Goal: Entertainment & Leisure: Consume media (video, audio)

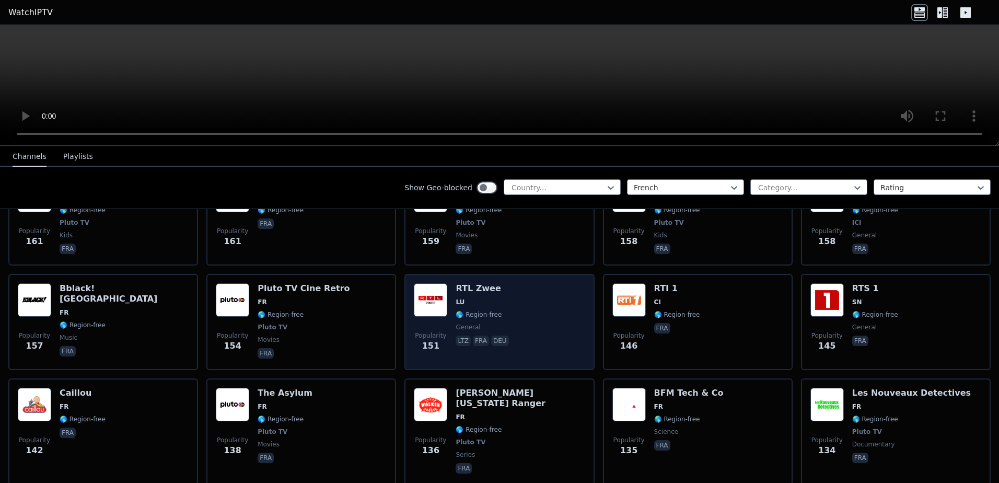
scroll to position [1202, 0]
click at [476, 335] on p "fra" at bounding box center [481, 340] width 16 height 10
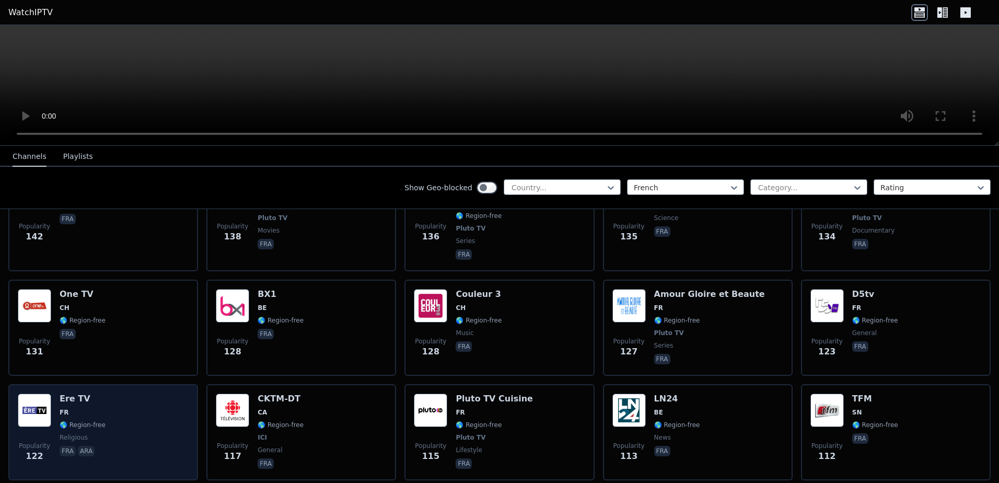
scroll to position [1463, 0]
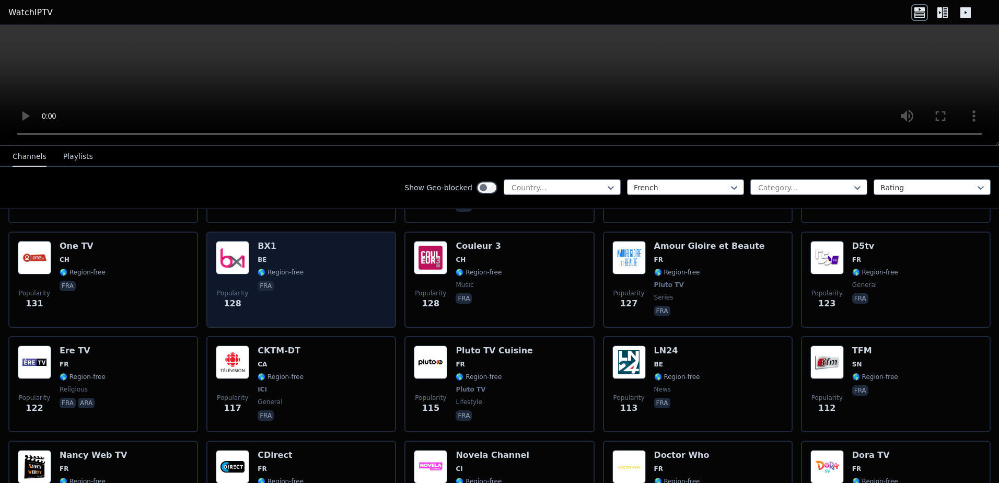
click at [262, 281] on p "fra" at bounding box center [266, 286] width 16 height 10
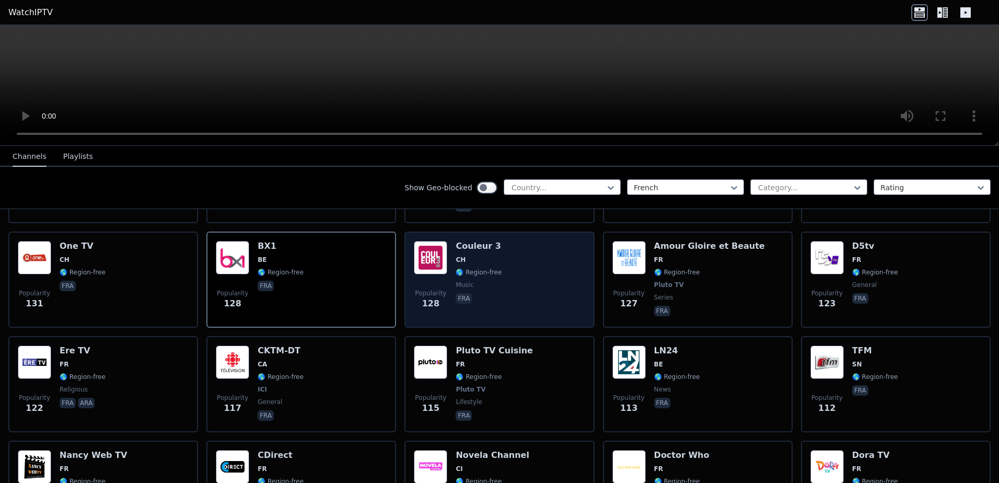
click at [461, 293] on p "fra" at bounding box center [464, 298] width 16 height 10
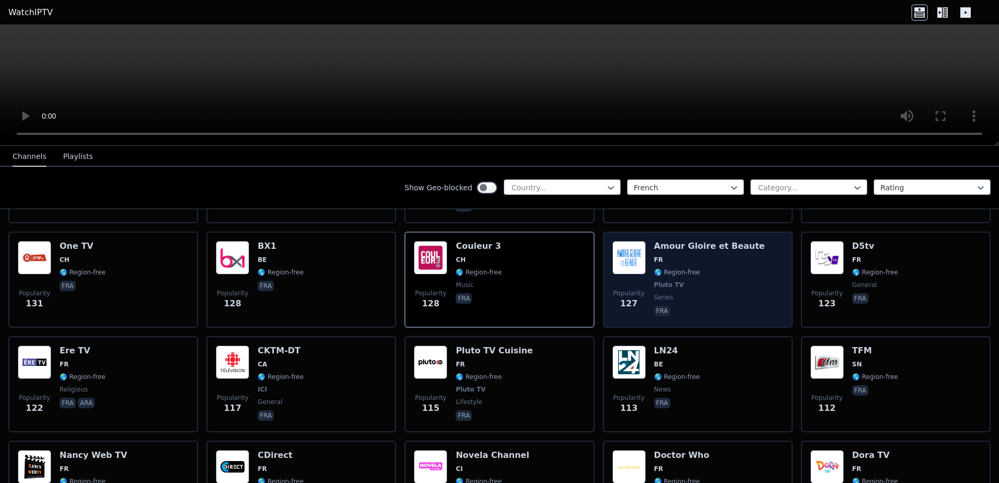
click at [655, 306] on p "fra" at bounding box center [662, 311] width 16 height 10
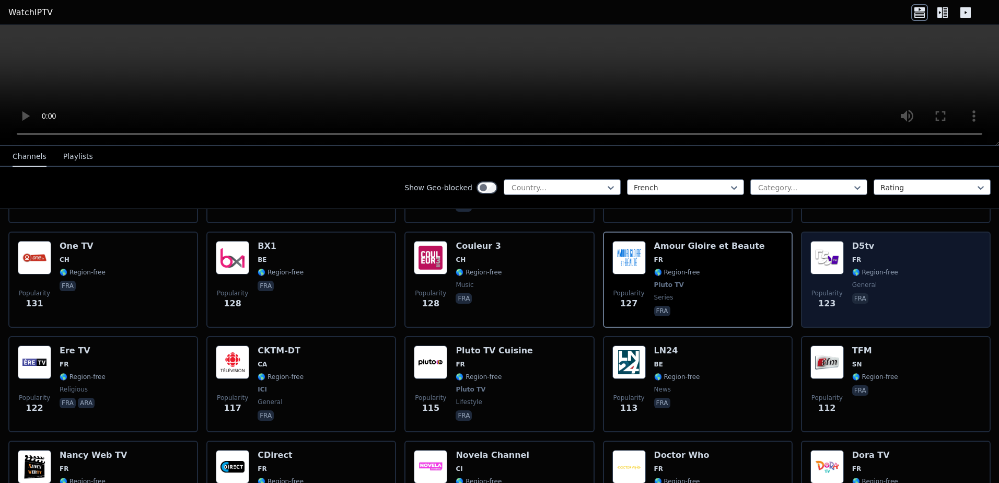
click at [854, 293] on p "fra" at bounding box center [860, 298] width 16 height 10
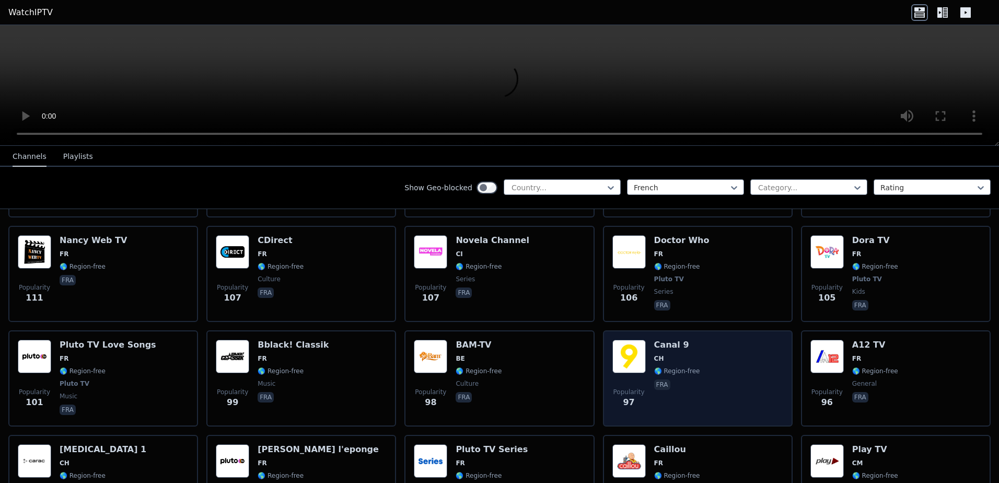
scroll to position [1620, 0]
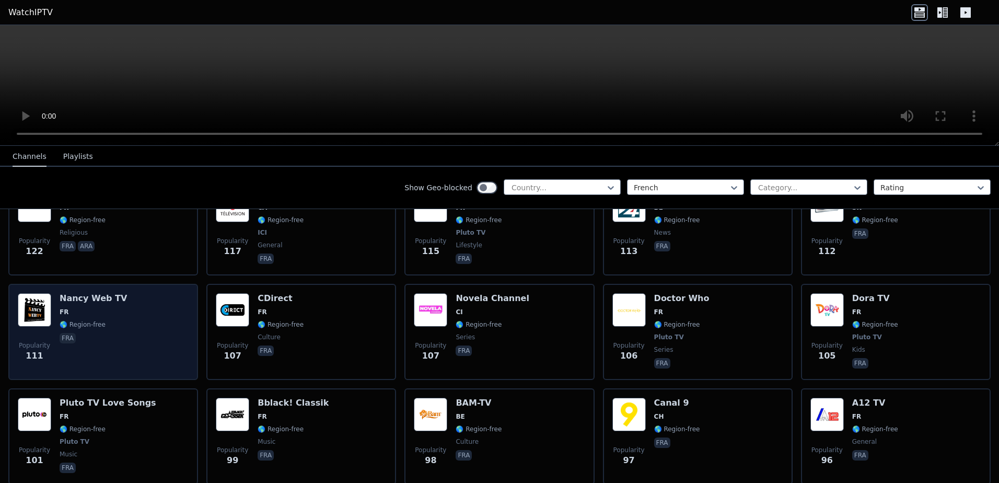
click at [70, 333] on p "fra" at bounding box center [68, 338] width 16 height 10
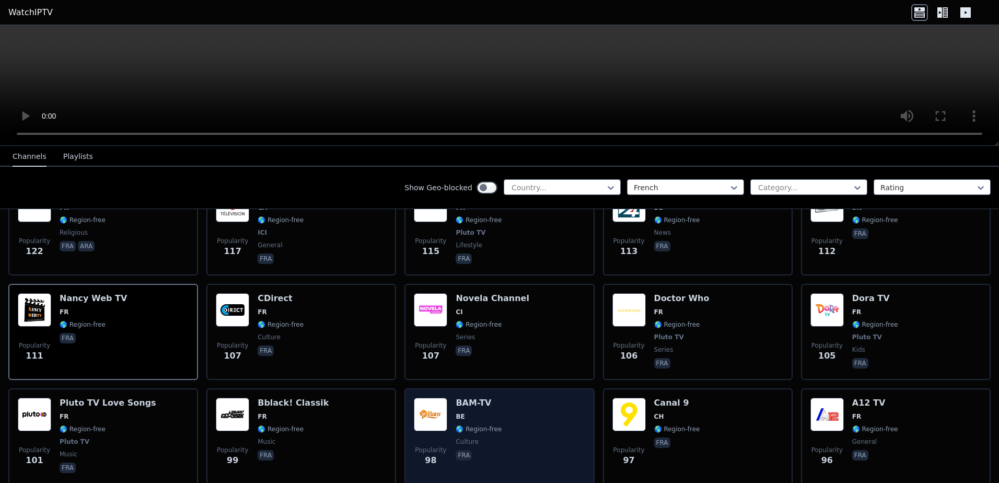
click at [460, 450] on p "fra" at bounding box center [464, 455] width 16 height 10
click at [432, 398] on img at bounding box center [430, 414] width 33 height 33
click at [482, 425] on span "🌎 Region-free" at bounding box center [479, 429] width 46 height 8
click at [462, 398] on h6 "BAM-TV" at bounding box center [479, 403] width 46 height 10
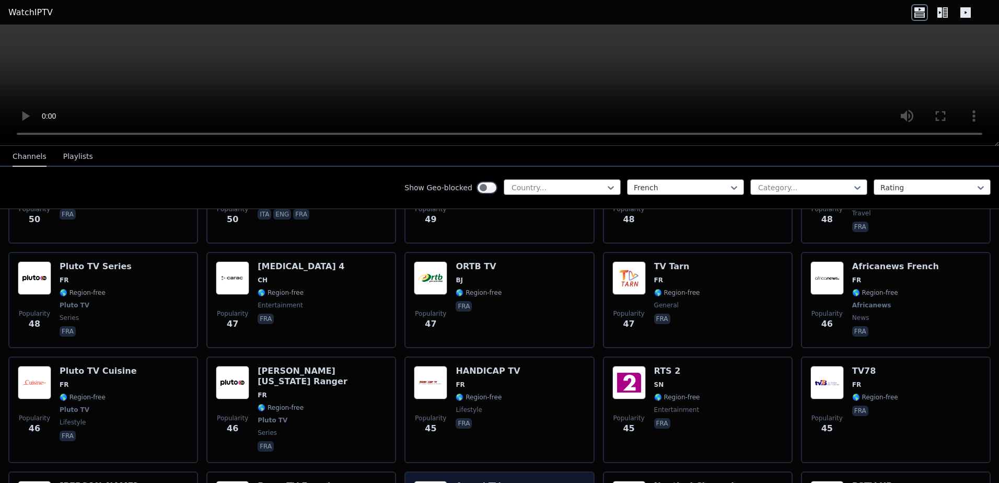
scroll to position [3397, 0]
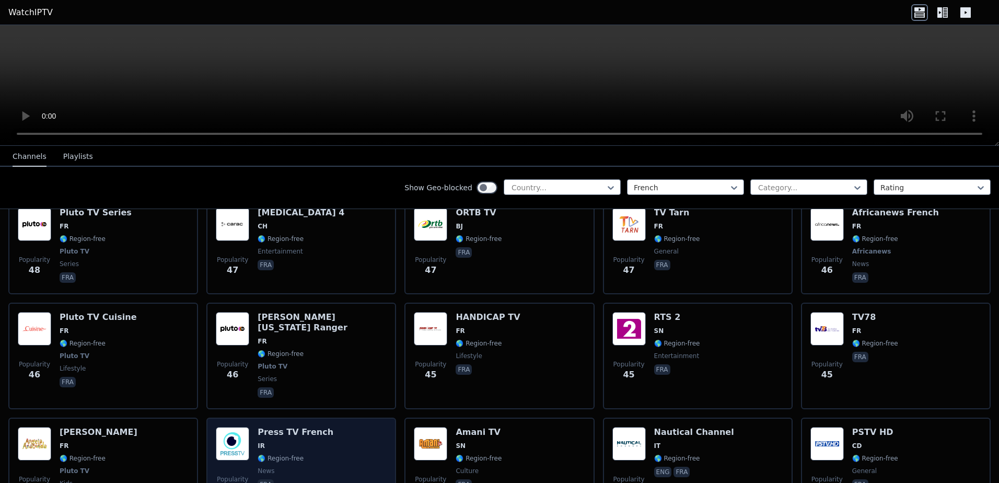
click at [264, 479] on p "fra" at bounding box center [266, 484] width 16 height 10
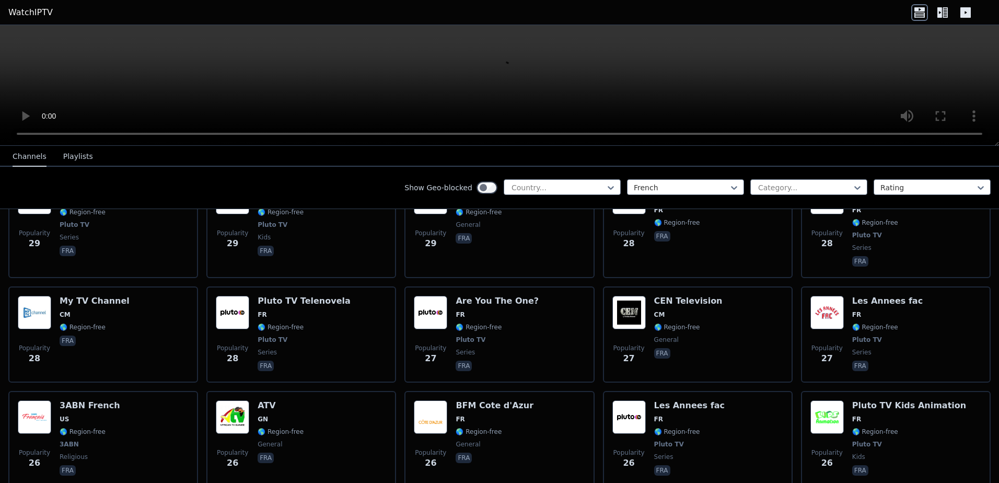
scroll to position [4495, 0]
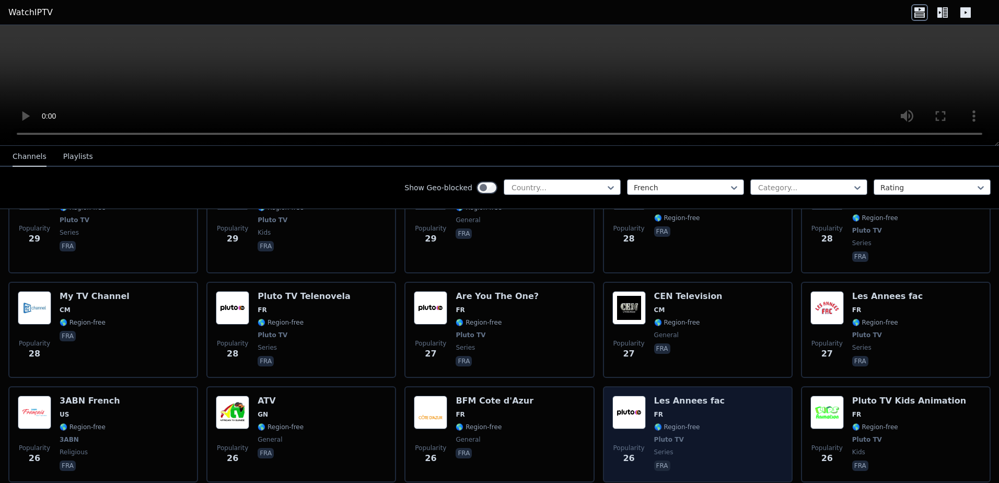
click at [656, 460] on p "fra" at bounding box center [662, 465] width 16 height 10
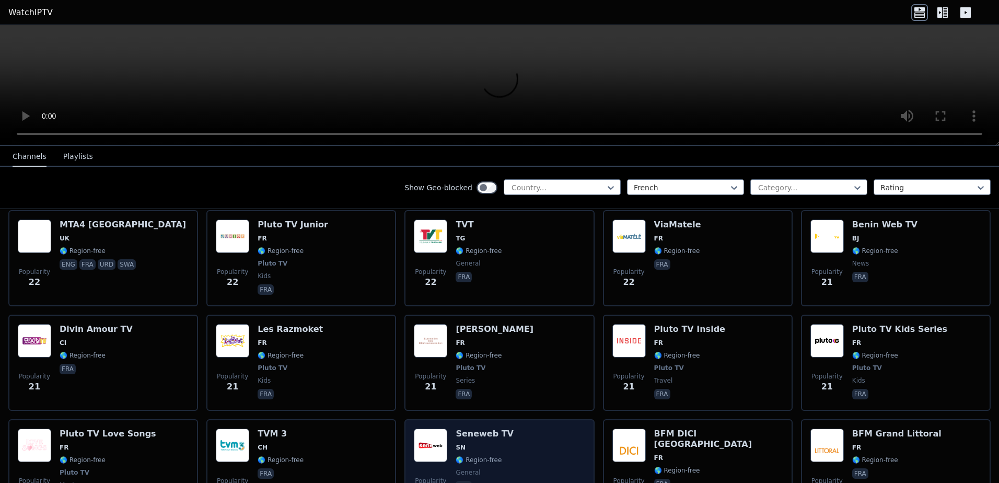
scroll to position [5092, 0]
